Goal: Transaction & Acquisition: Purchase product/service

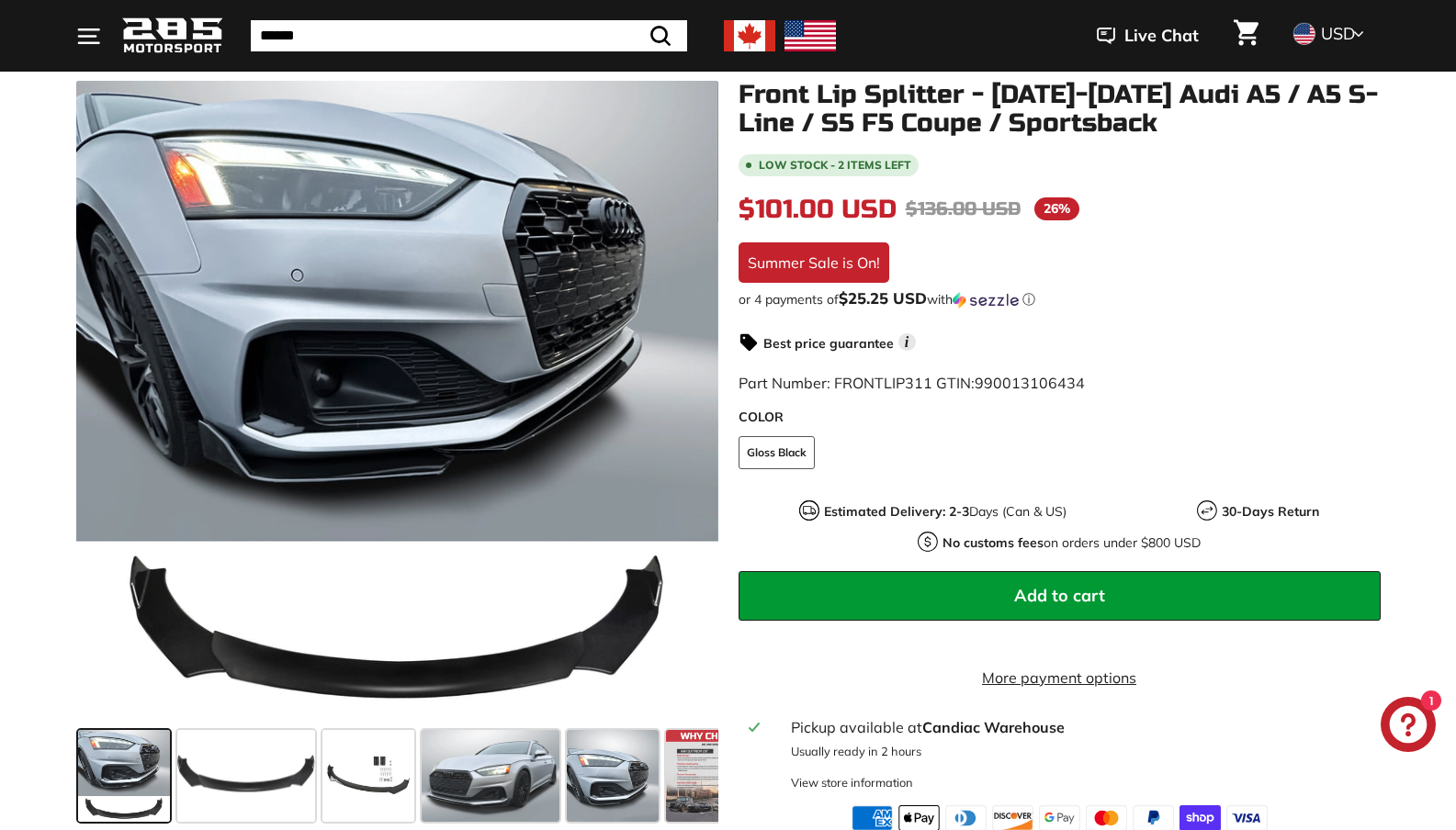
scroll to position [237, 0]
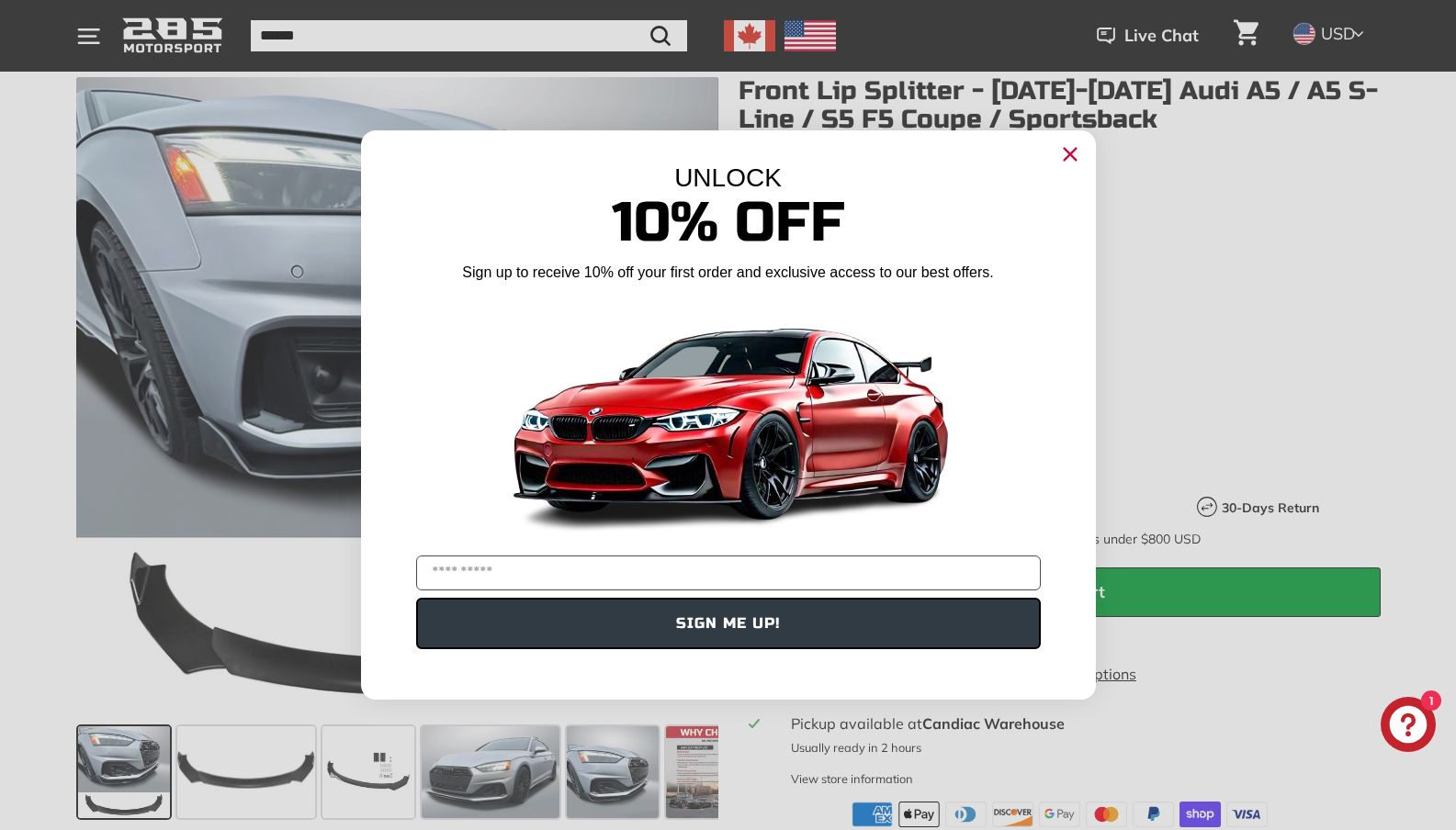
click at [1071, 160] on circle "Close dialog" at bounding box center [1070, 155] width 28 height 28
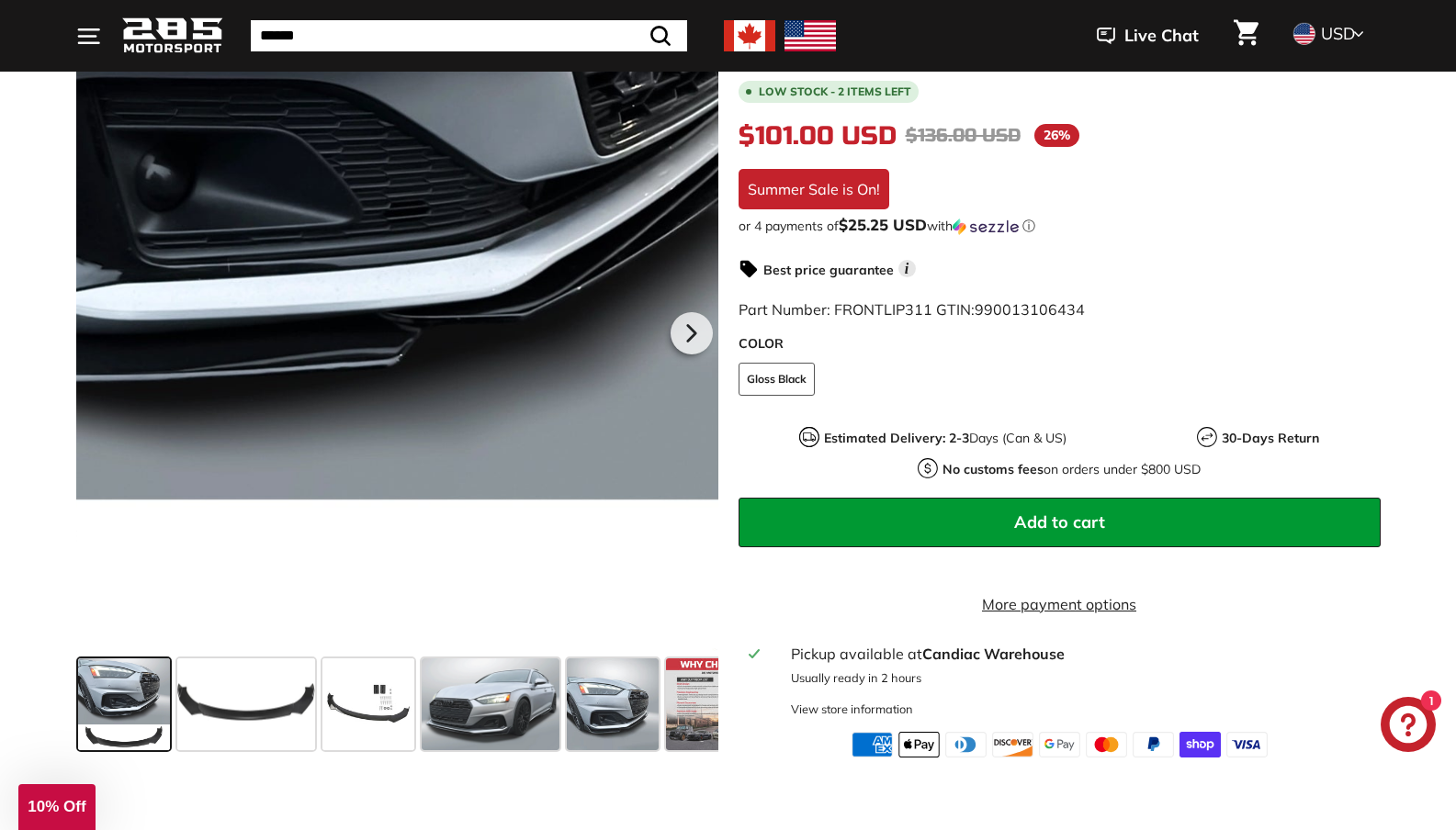
scroll to position [309, 0]
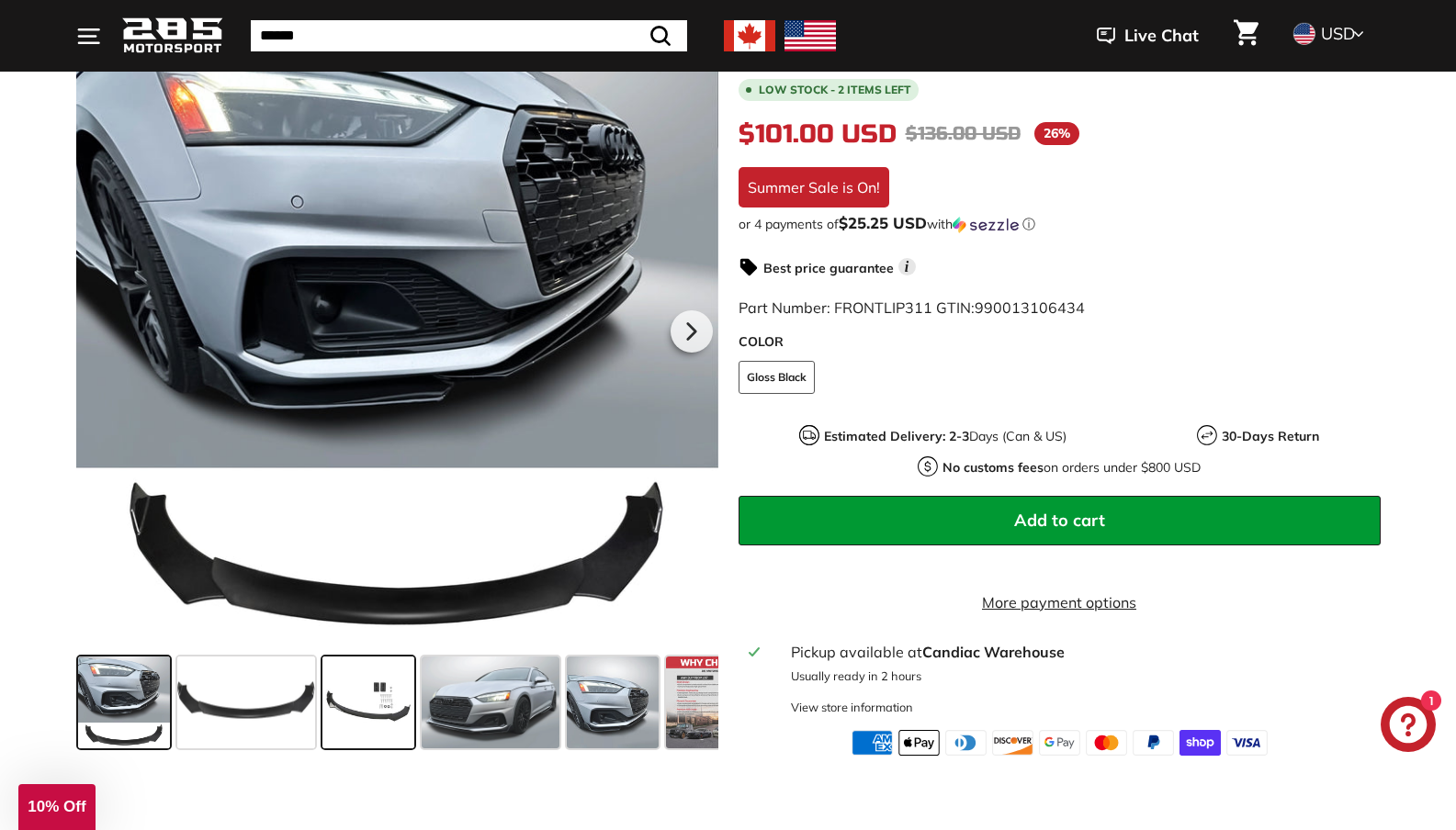
click at [399, 726] on span at bounding box center [369, 702] width 92 height 92
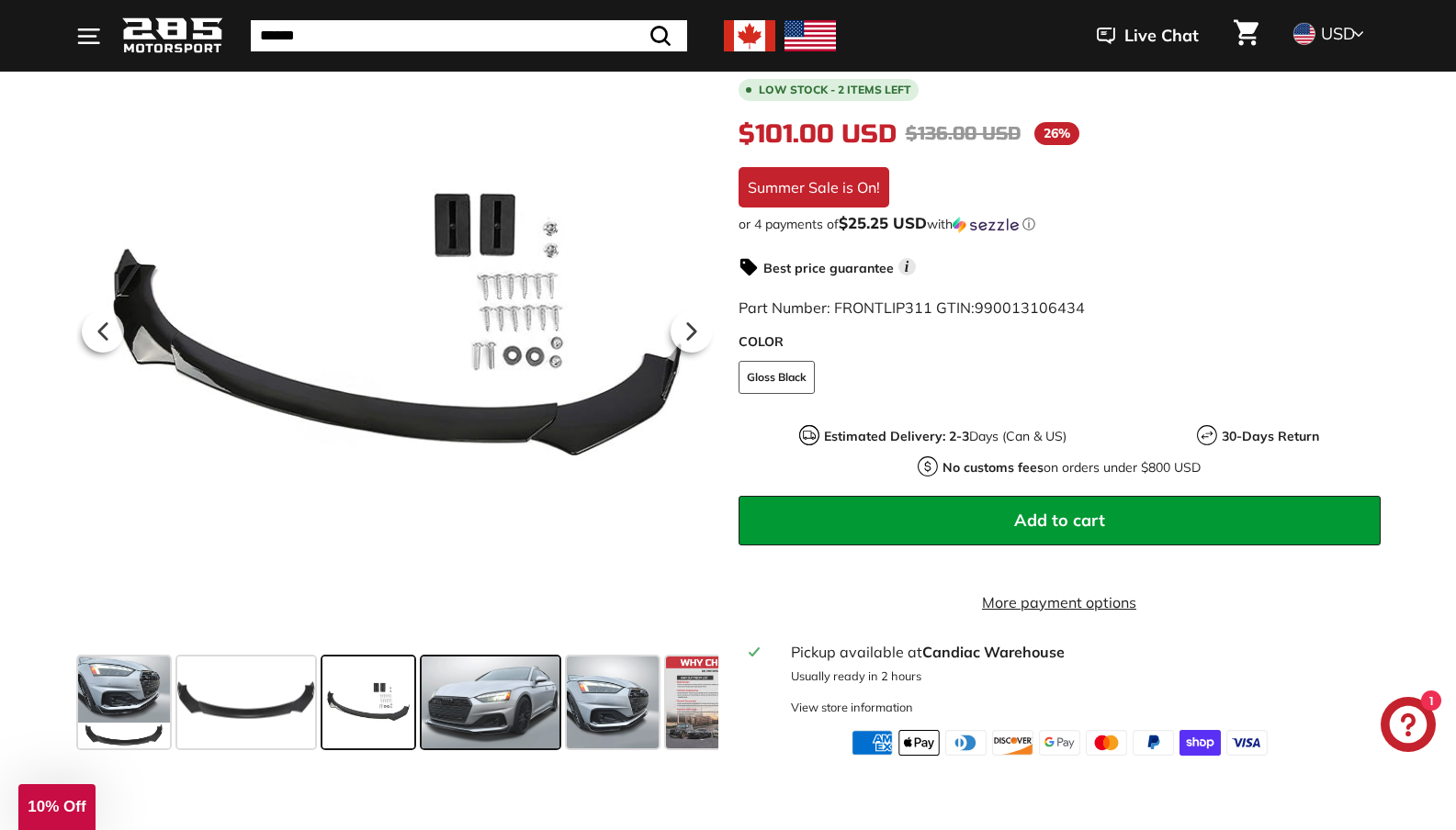
click at [473, 725] on span at bounding box center [491, 702] width 138 height 92
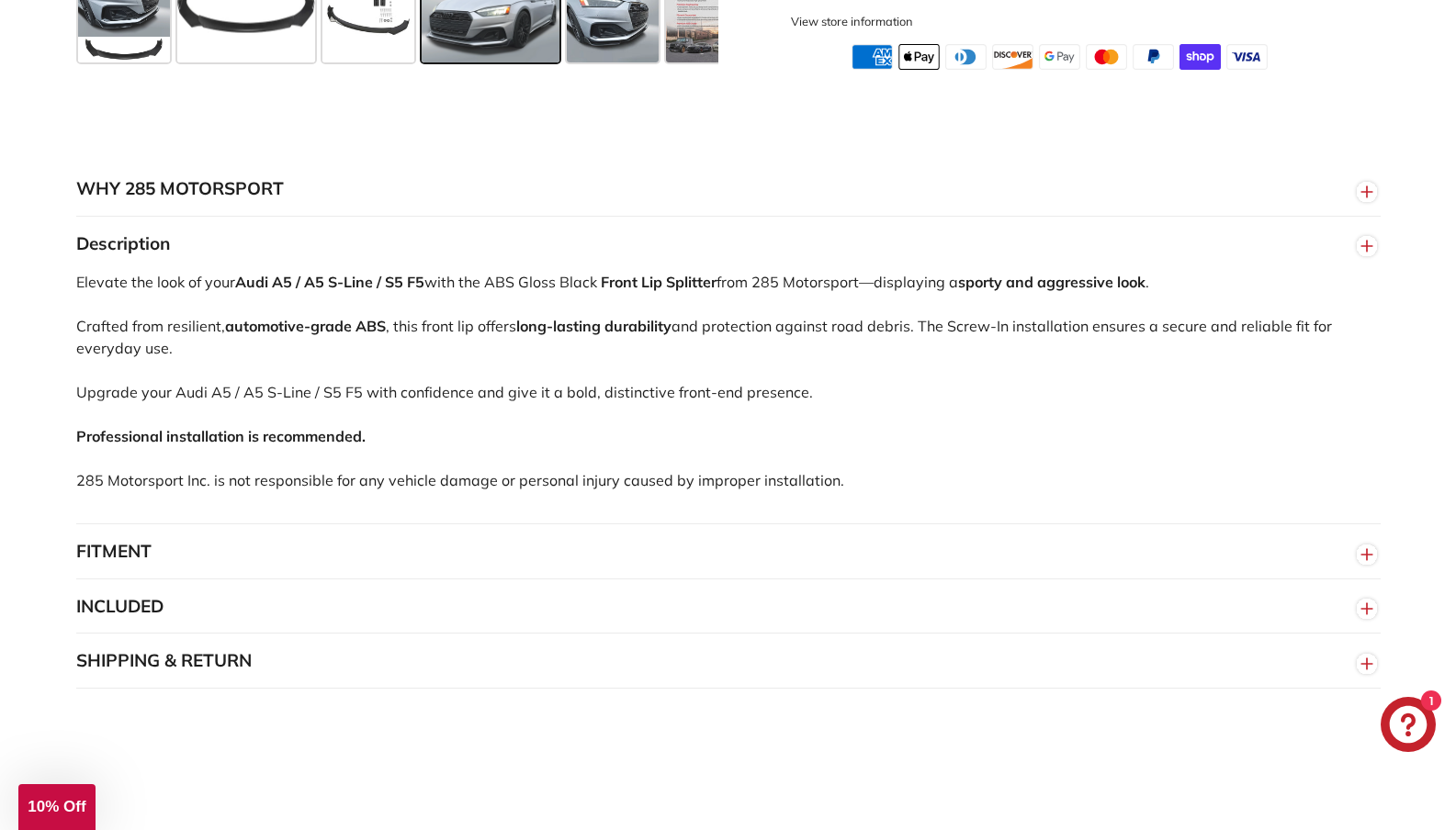
scroll to position [1033, 0]
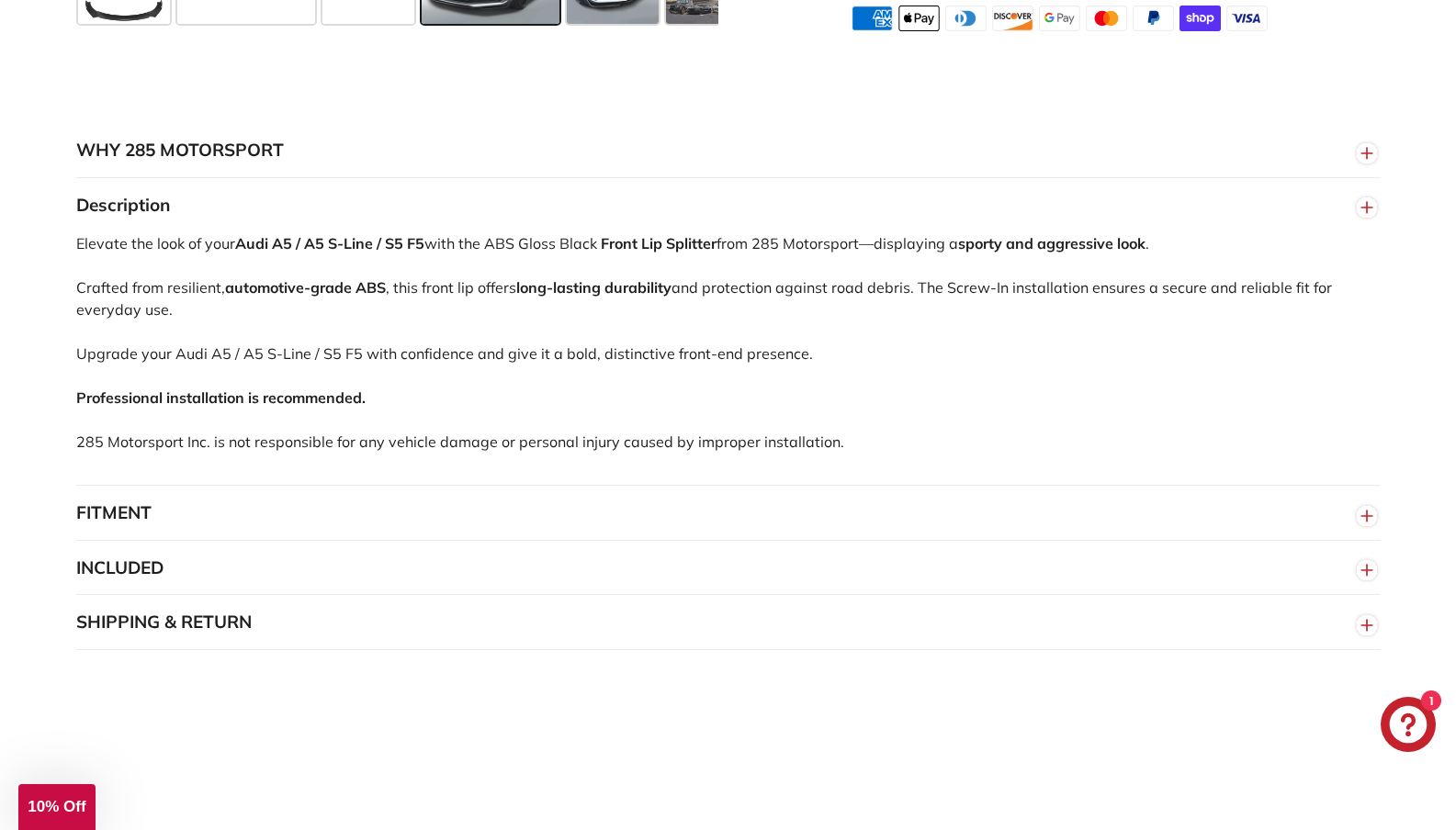
click at [285, 541] on button "FITMENT" at bounding box center [728, 512] width 1305 height 55
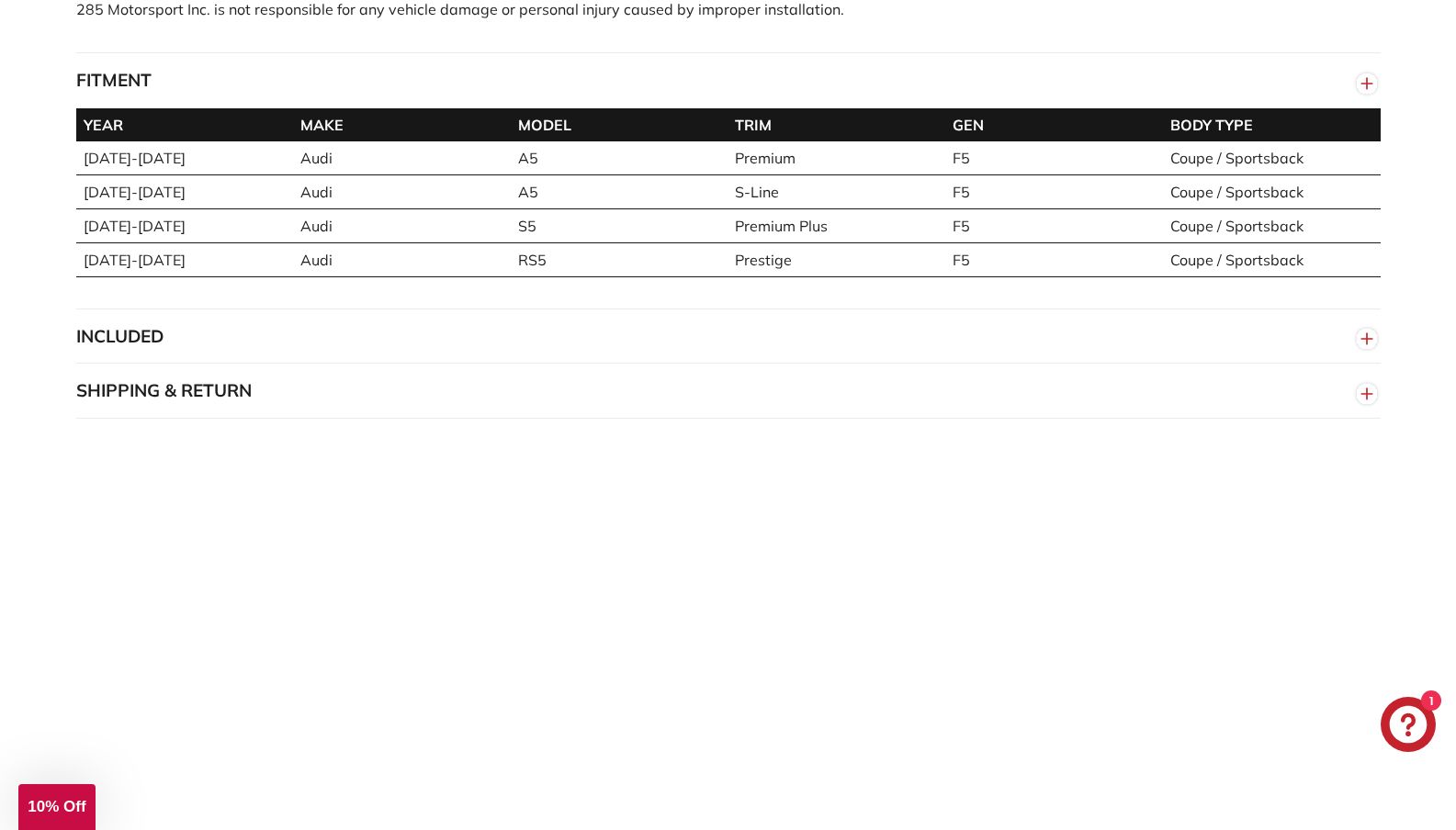
scroll to position [1468, 0]
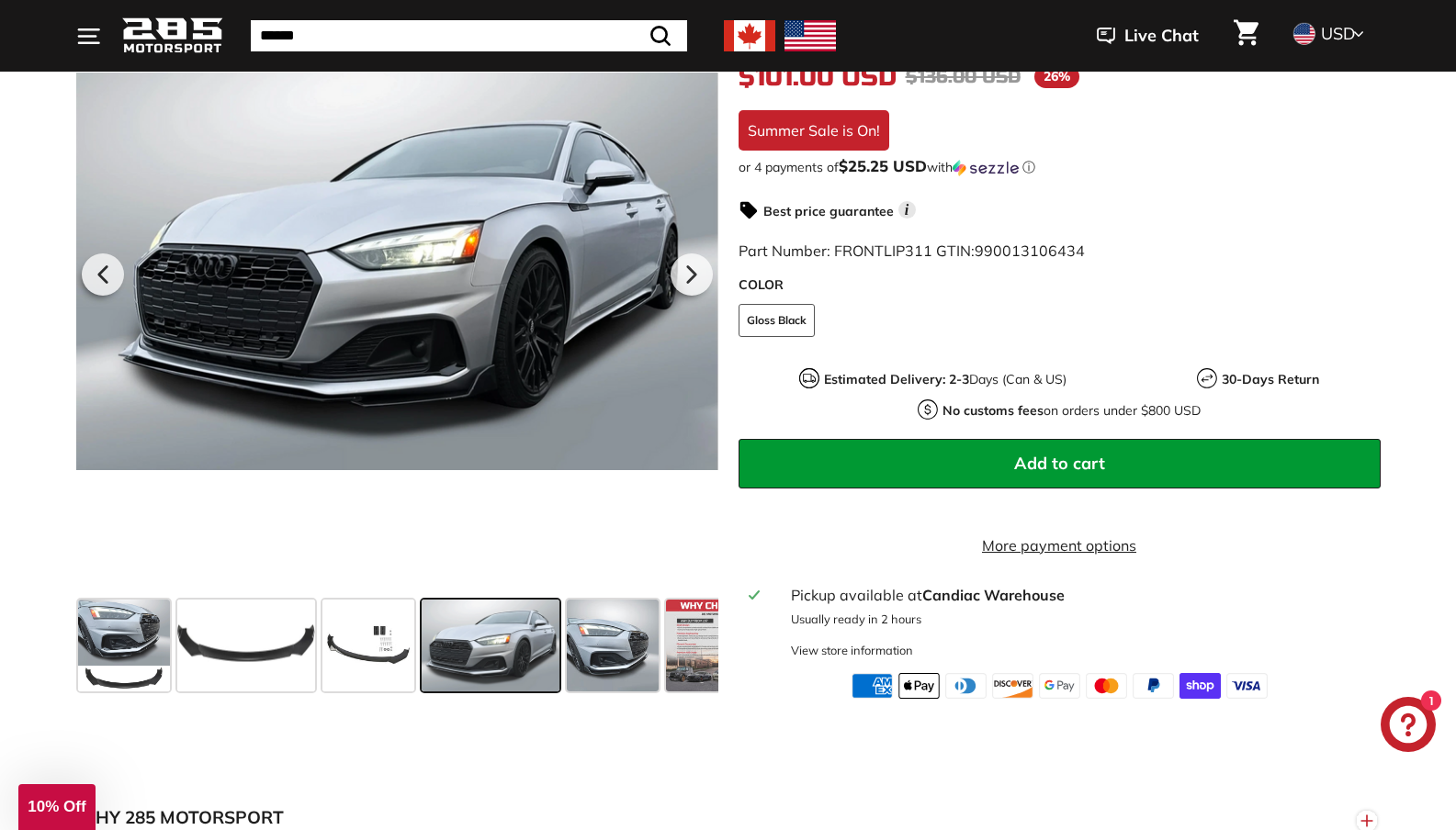
scroll to position [352, 0]
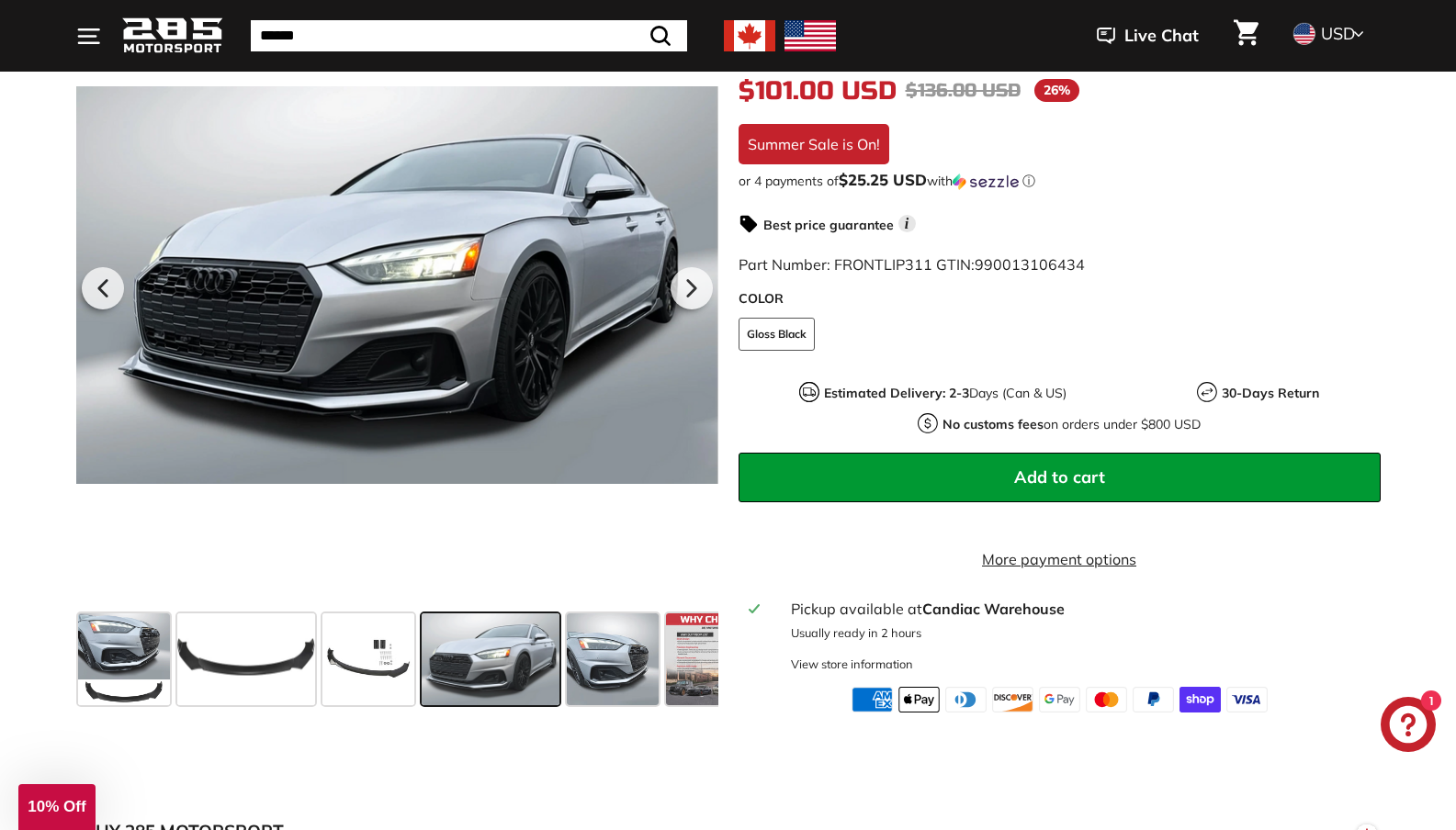
click at [961, 470] on button "Add to cart" at bounding box center [1059, 477] width 643 height 50
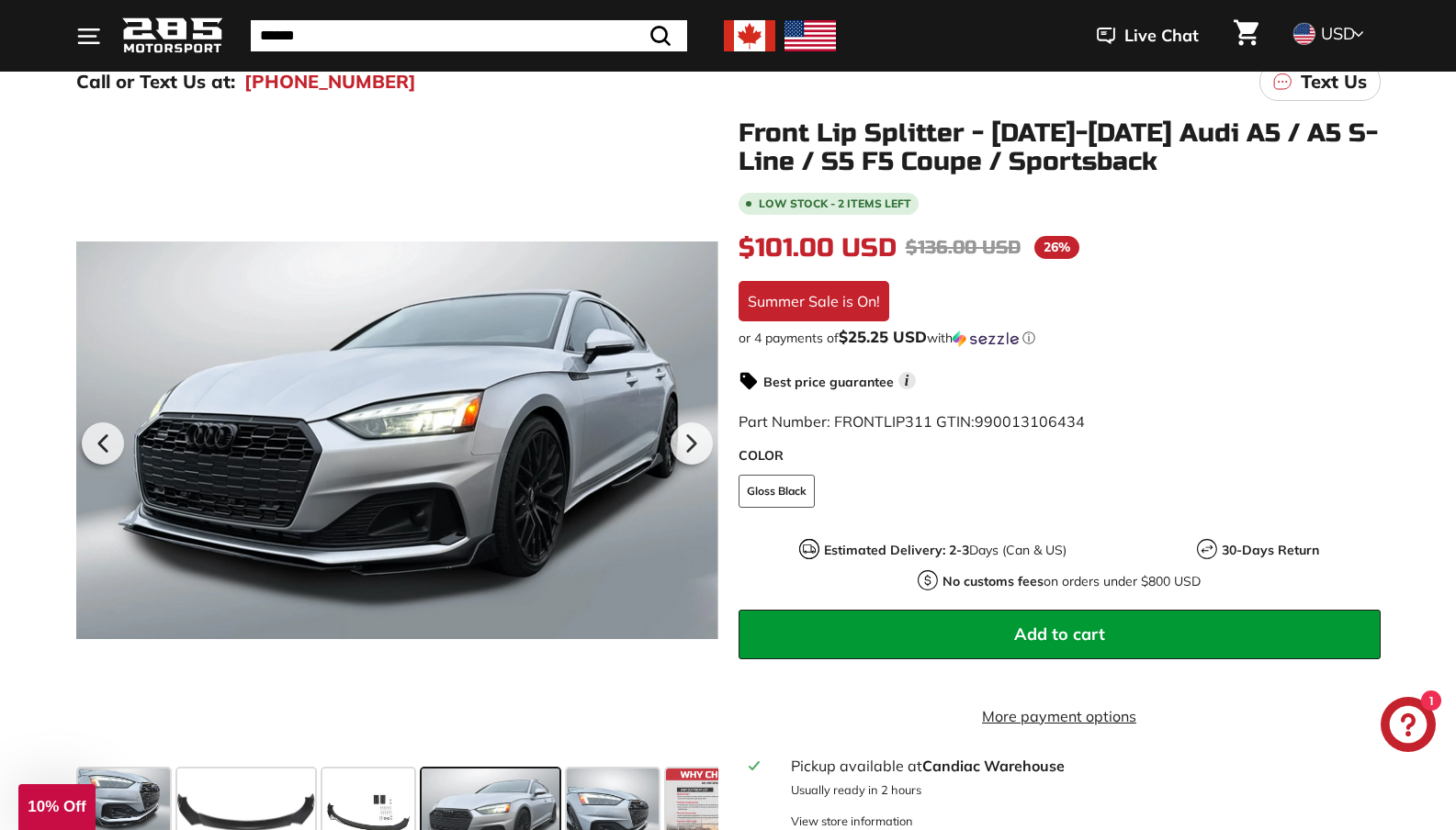
scroll to position [199, 0]
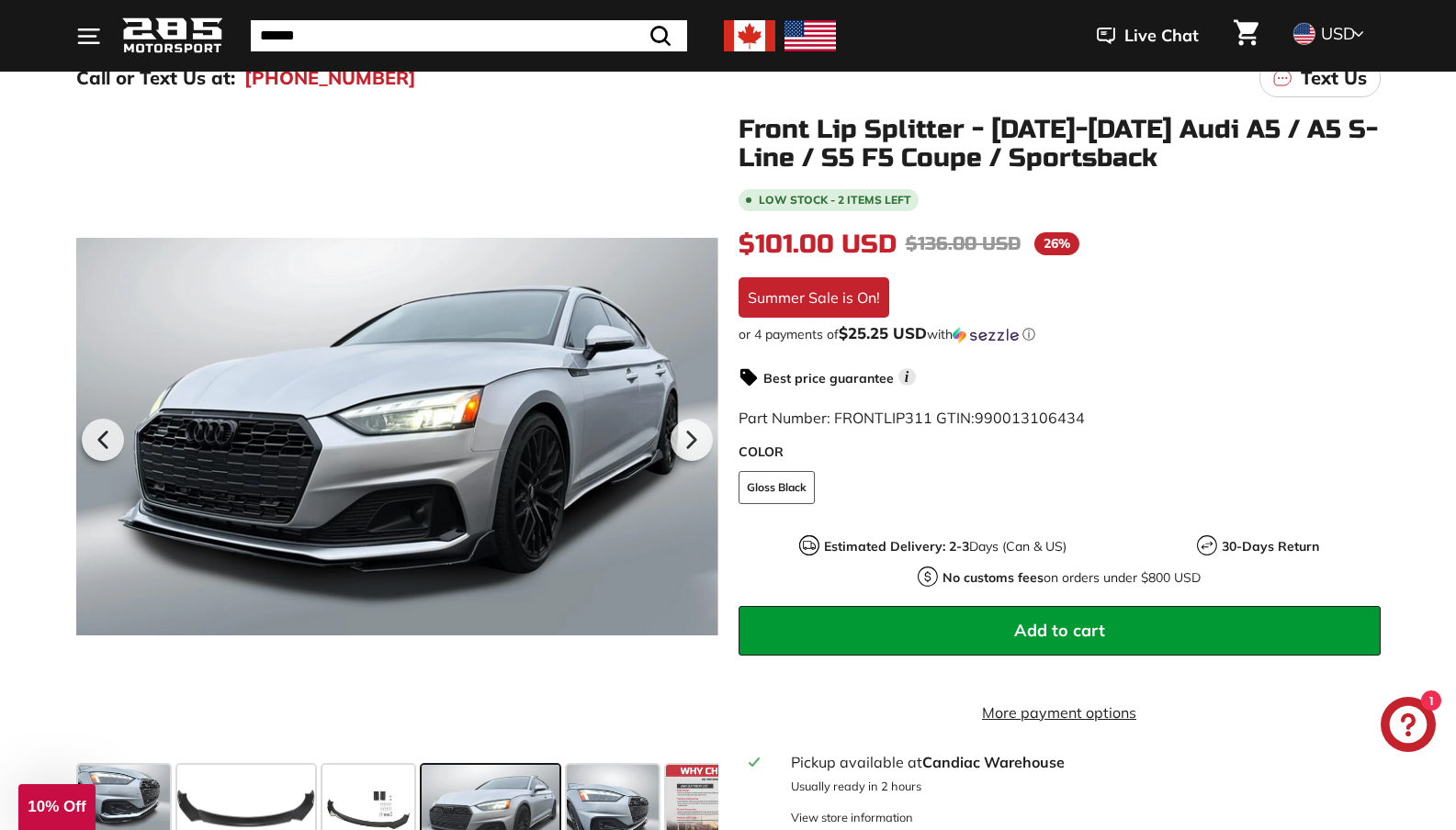
click at [742, 680] on shop-pay-wallet-button at bounding box center [740, 676] width 4 height 18
